Goal: Information Seeking & Learning: Find specific fact

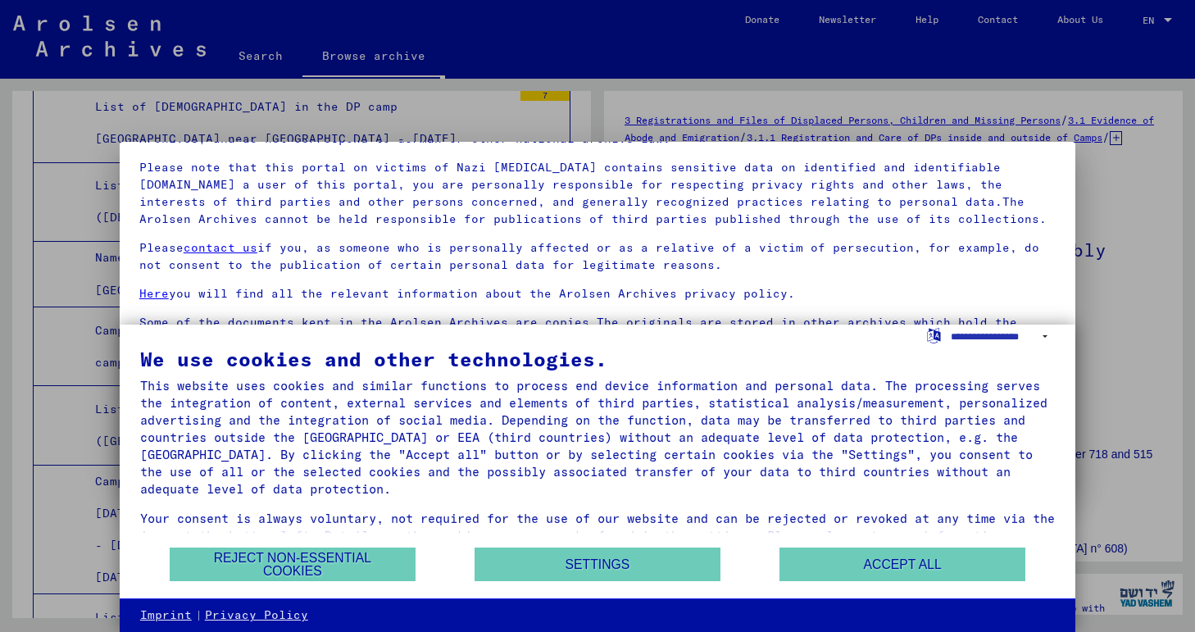
scroll to position [108, 0]
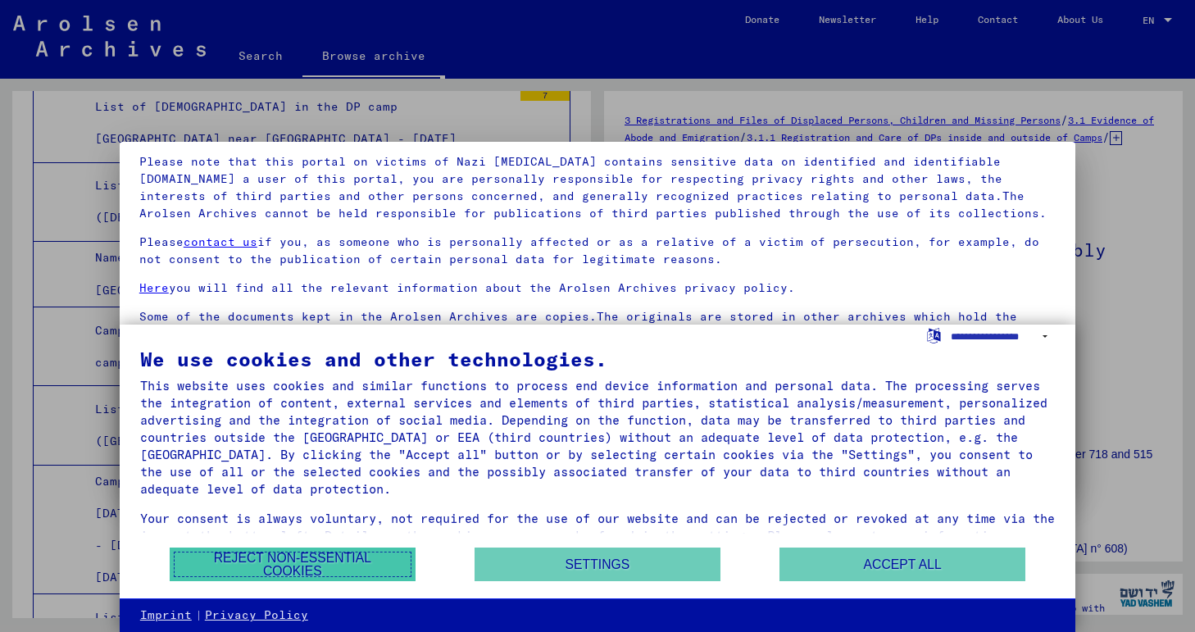
click at [278, 565] on button "Reject non-essential cookies" at bounding box center [293, 564] width 246 height 34
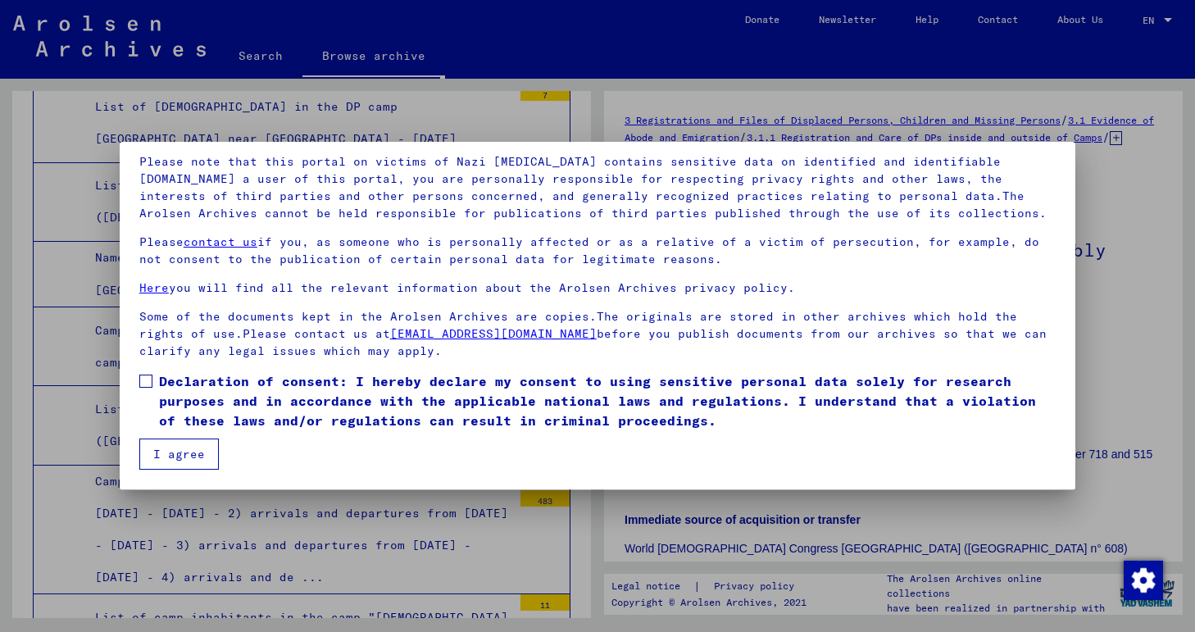
click at [145, 379] on span at bounding box center [145, 380] width 13 height 13
click at [172, 443] on button "I agree" at bounding box center [178, 453] width 79 height 31
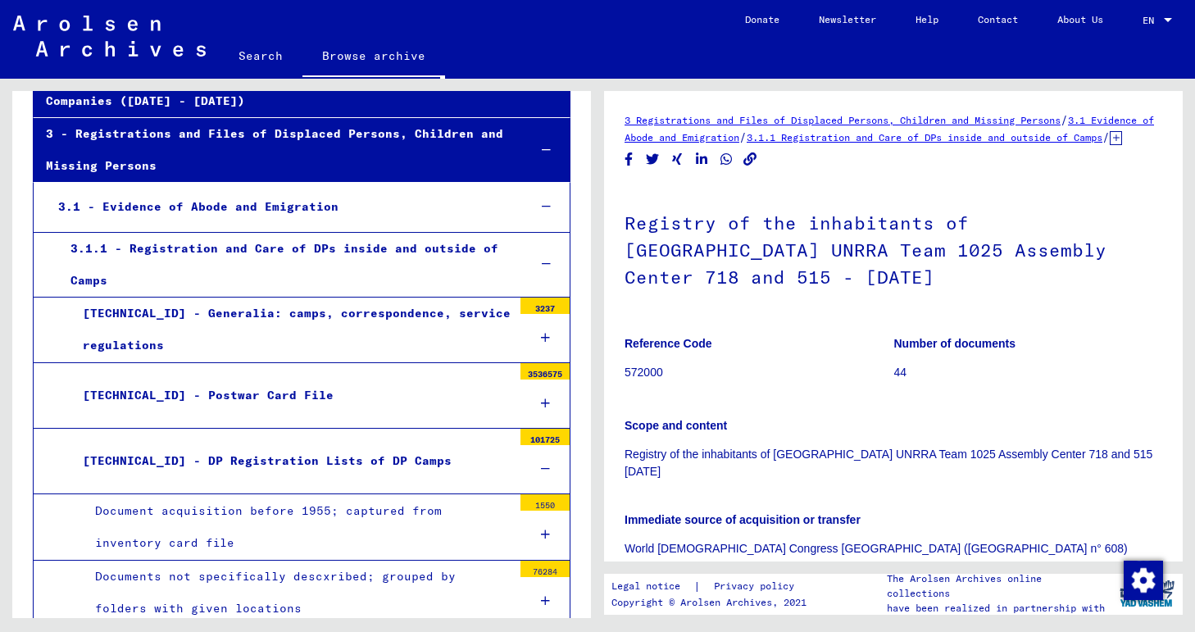
scroll to position [17, 0]
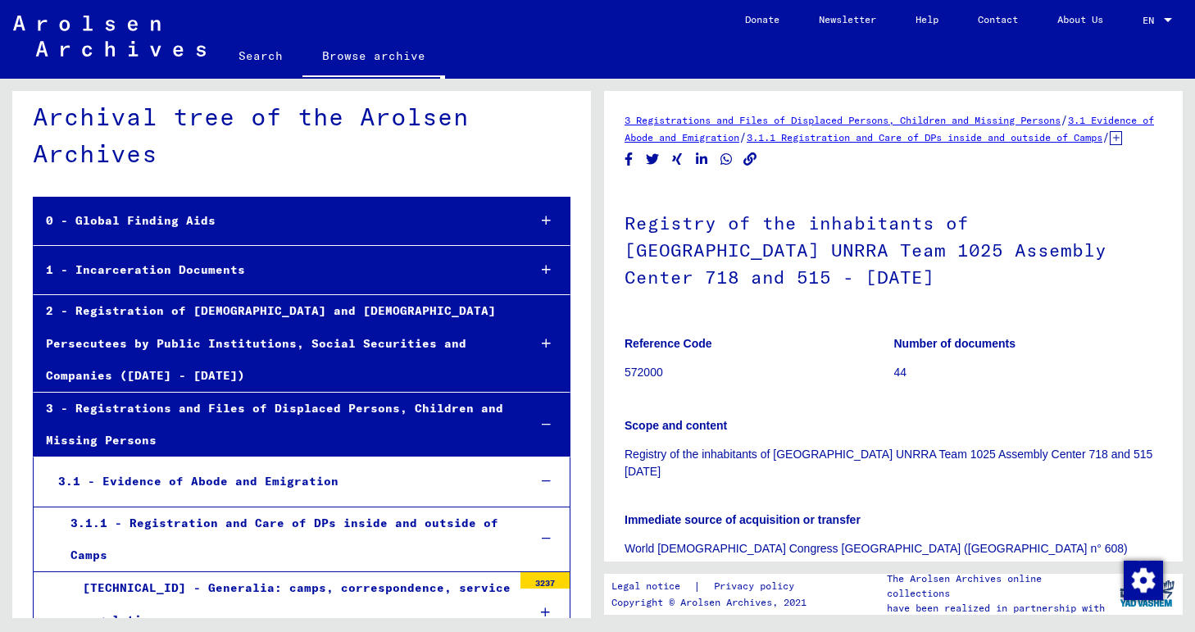
click at [182, 214] on div "0 - Global Finding Aids" at bounding box center [274, 221] width 480 height 32
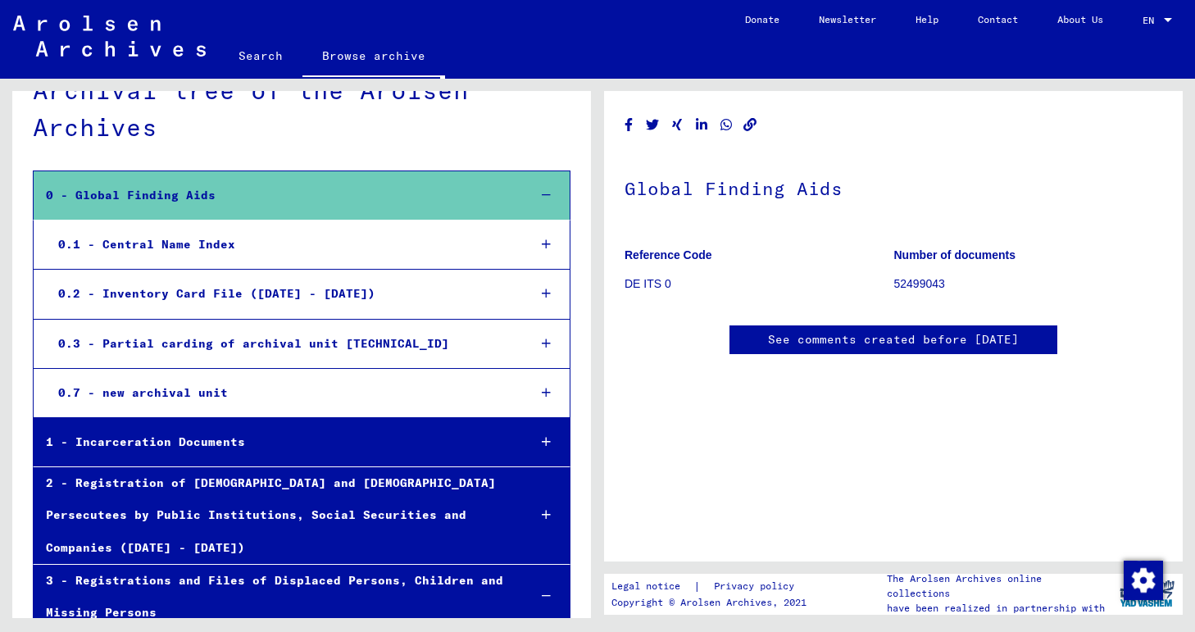
scroll to position [44, 0]
click at [544, 244] on icon at bounding box center [546, 243] width 9 height 11
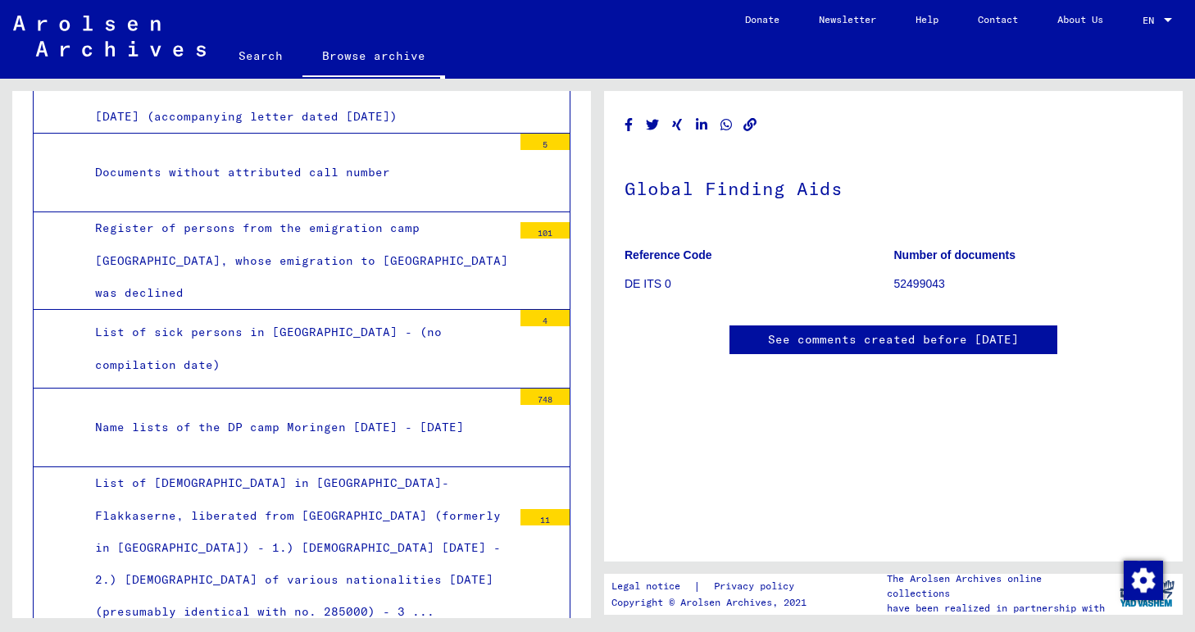
scroll to position [12084, 0]
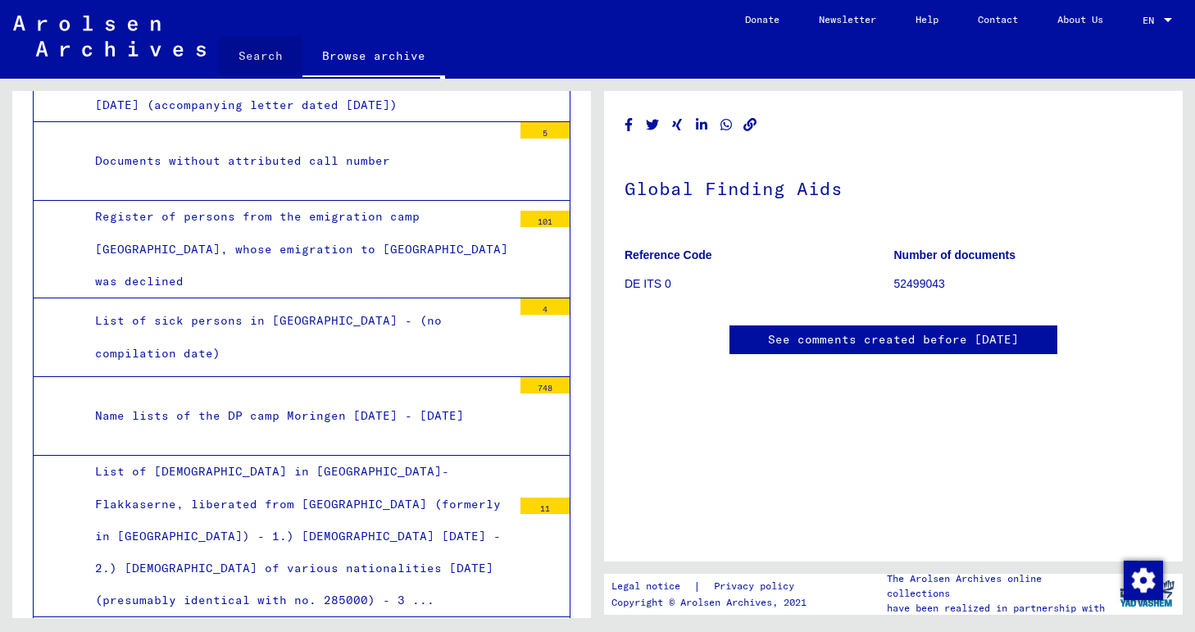
click at [259, 73] on link "Search" at bounding box center [261, 55] width 84 height 39
click at [255, 59] on link "Search" at bounding box center [261, 57] width 84 height 43
click at [265, 59] on link "Search" at bounding box center [261, 57] width 84 height 43
click at [1152, 16] on span "EN" at bounding box center [1151, 20] width 18 height 11
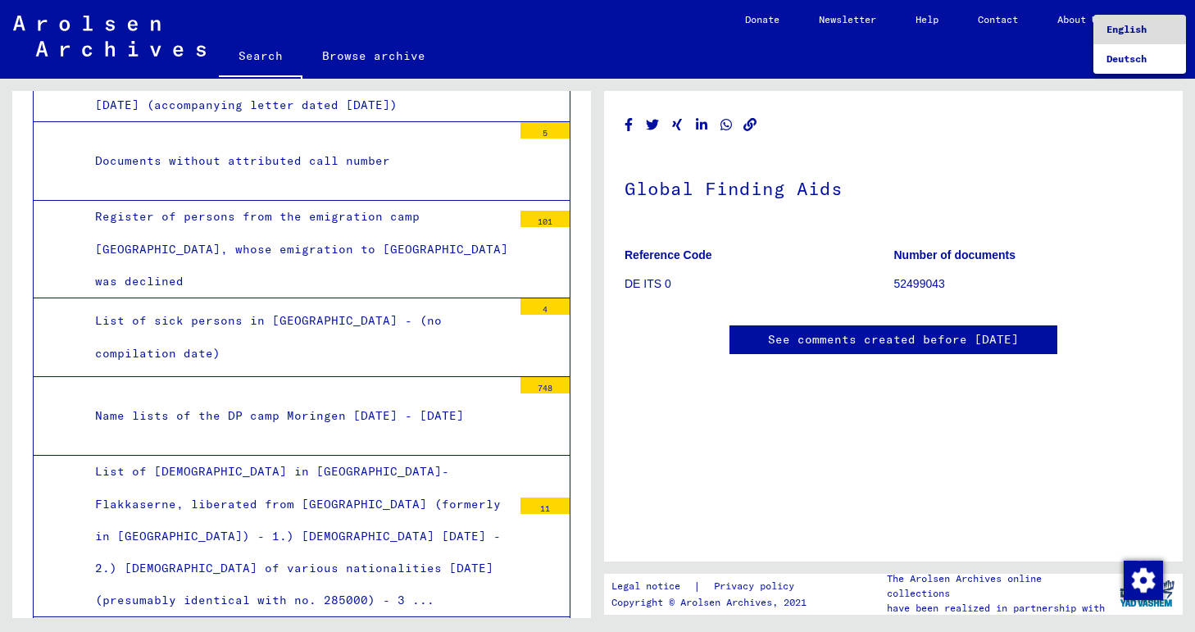
click at [1152, 16] on span "English" at bounding box center [1139, 30] width 66 height 30
click at [272, 53] on link "Search" at bounding box center [261, 57] width 84 height 43
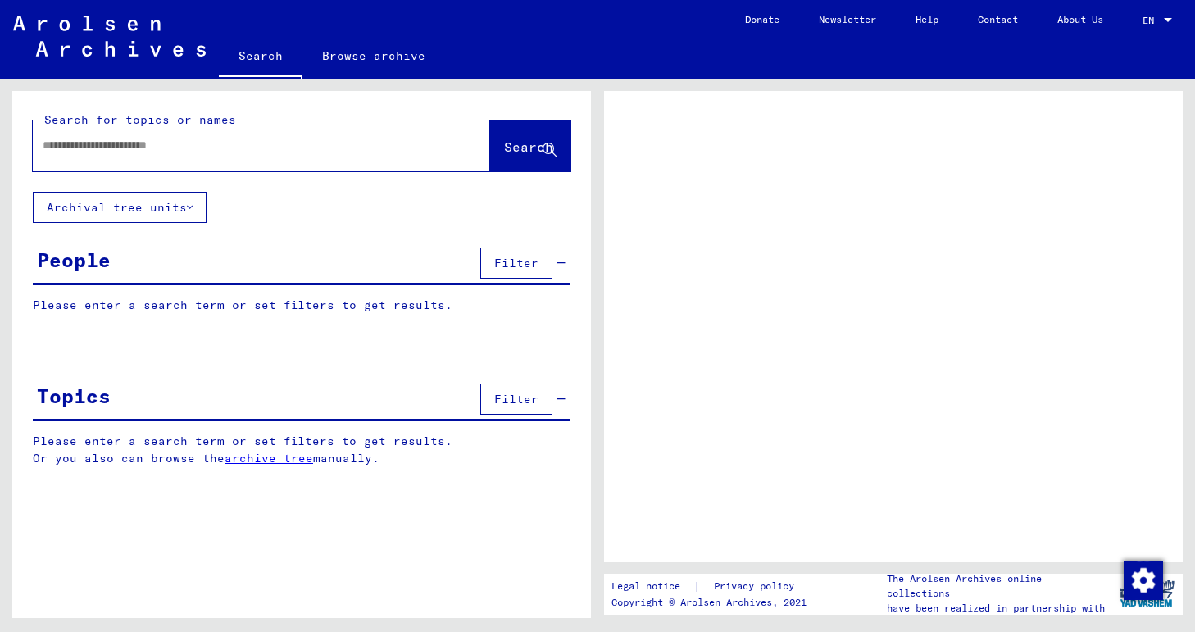
click at [542, 286] on yv-its-grid-expansion-panel "People Filter Please enter a search term or set filters to get results. Signatu…" at bounding box center [301, 290] width 579 height 95
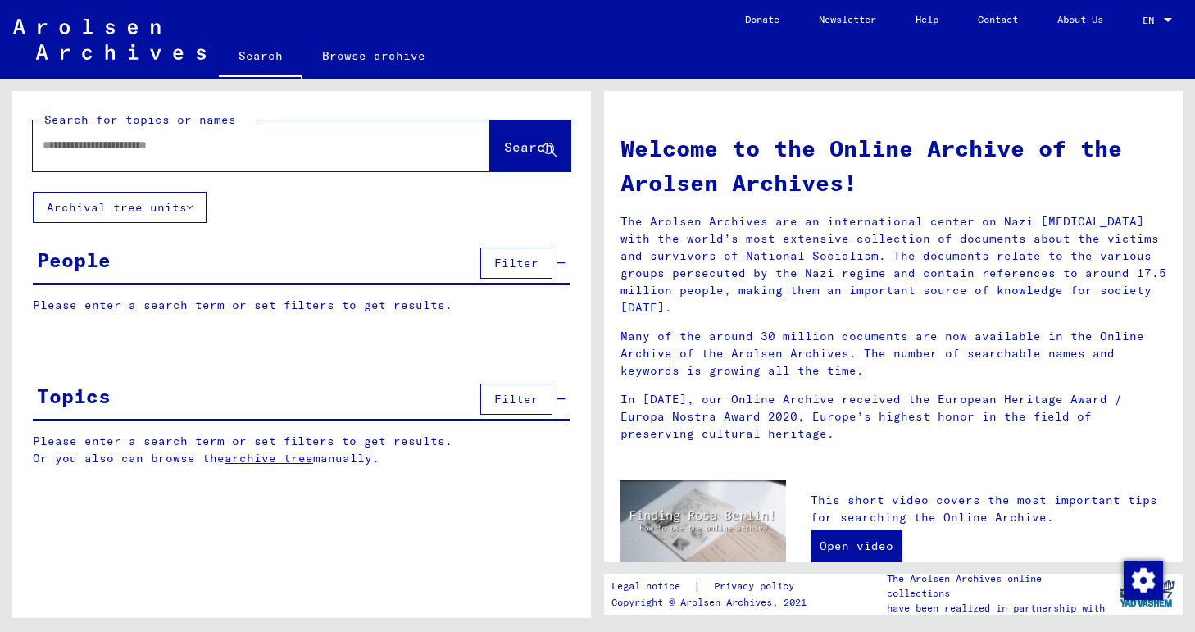
click at [188, 149] on input "text" at bounding box center [242, 145] width 398 height 17
type input "**********"
